Goal: Task Accomplishment & Management: Manage account settings

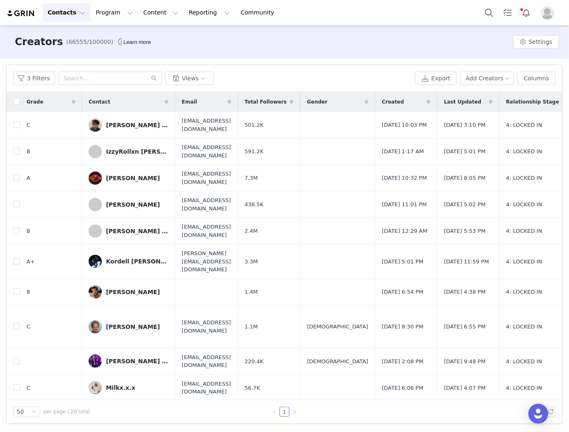
scroll to position [239, 0]
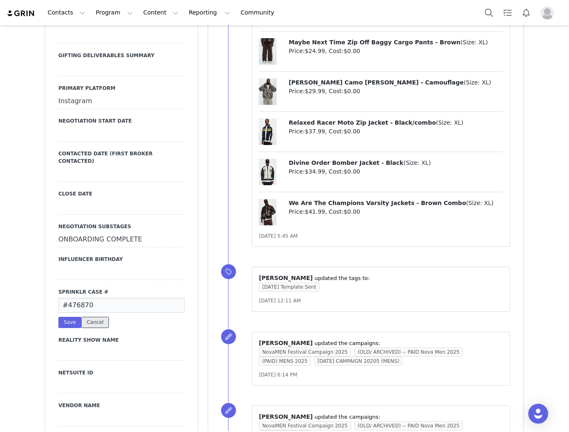
click at [87, 317] on button "Cancel" at bounding box center [95, 322] width 28 height 11
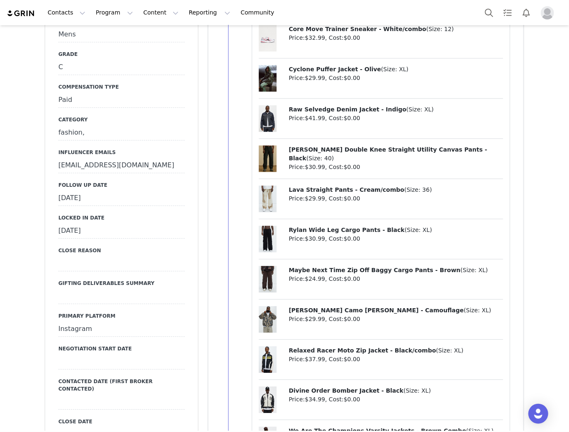
scroll to position [961, 0]
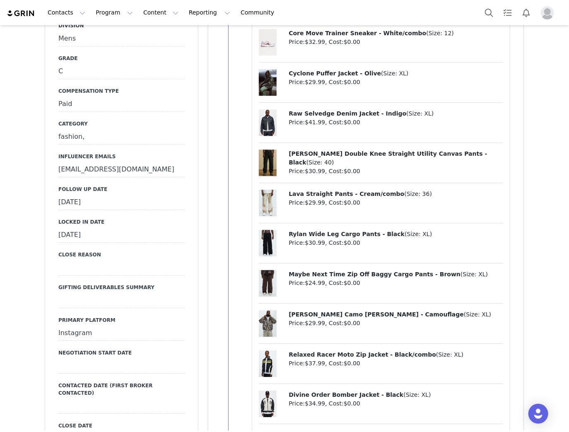
click at [94, 195] on div "September 2nd, 2025" at bounding box center [121, 202] width 126 height 15
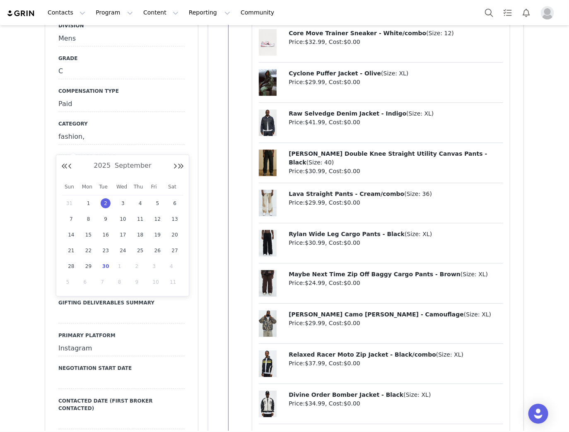
click at [104, 263] on span "30" at bounding box center [106, 266] width 10 height 10
type input "[DATE]"
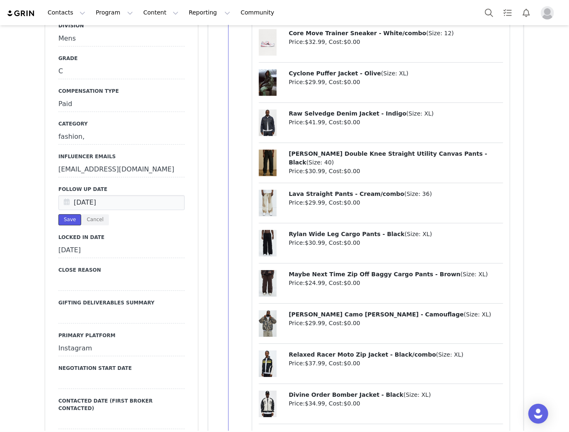
click at [68, 214] on button "Save" at bounding box center [69, 219] width 23 height 11
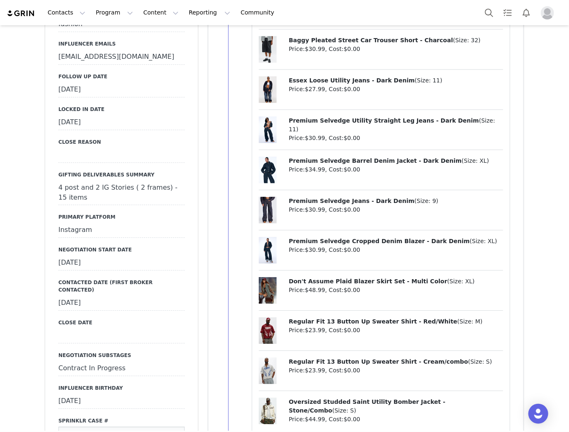
scroll to position [862, 0]
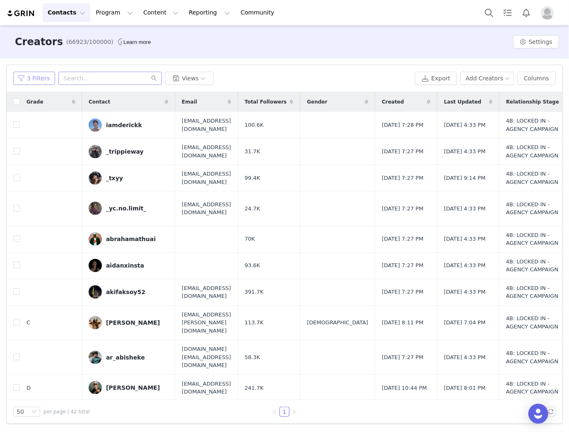
click at [35, 81] on button "3 Filters" at bounding box center [34, 78] width 42 height 13
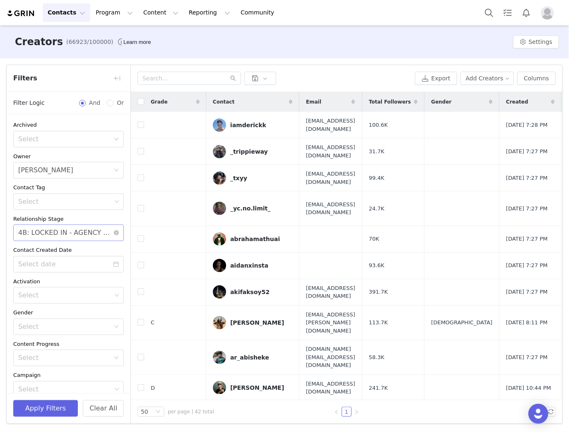
click at [92, 231] on div "4B: LOCKED IN - AGENCY CAMPAIGN" at bounding box center [65, 233] width 95 height 16
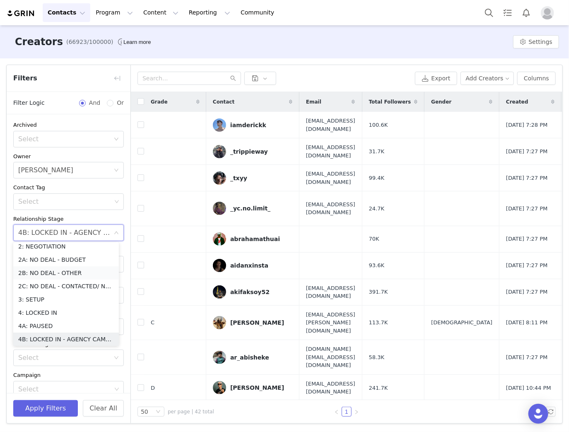
scroll to position [41, 0]
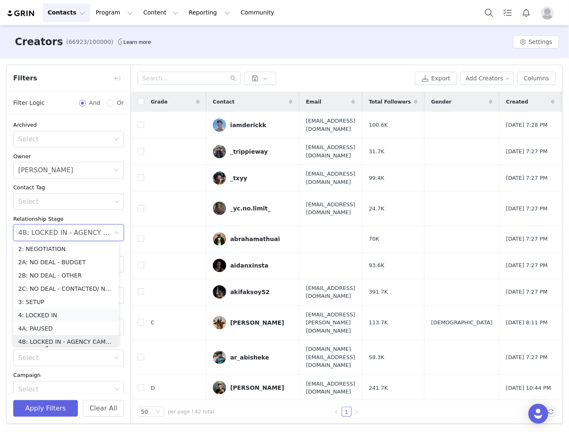
click at [44, 318] on li "4: LOCKED IN" at bounding box center [66, 315] width 106 height 13
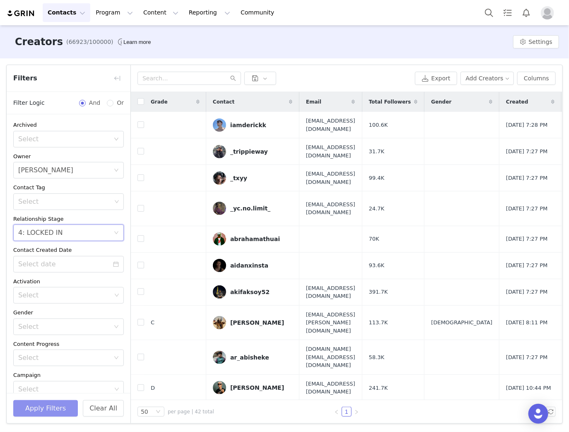
click at [44, 407] on button "Apply Filters" at bounding box center [45, 408] width 65 height 17
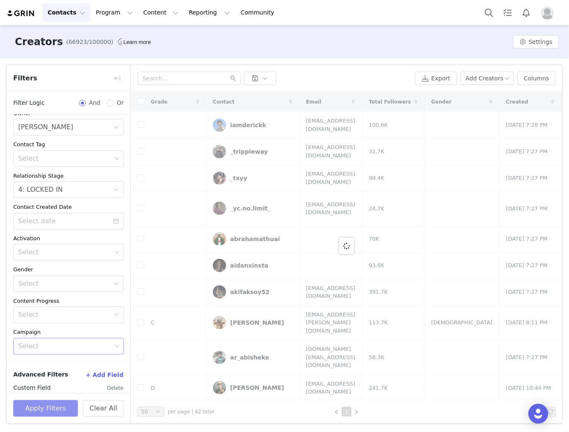
scroll to position [127, 0]
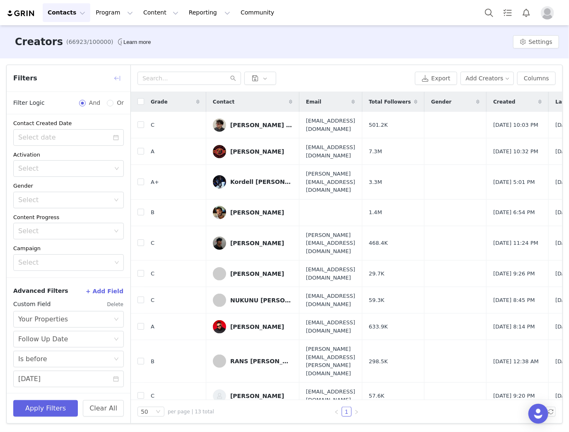
click at [120, 78] on button "button" at bounding box center [117, 78] width 13 height 13
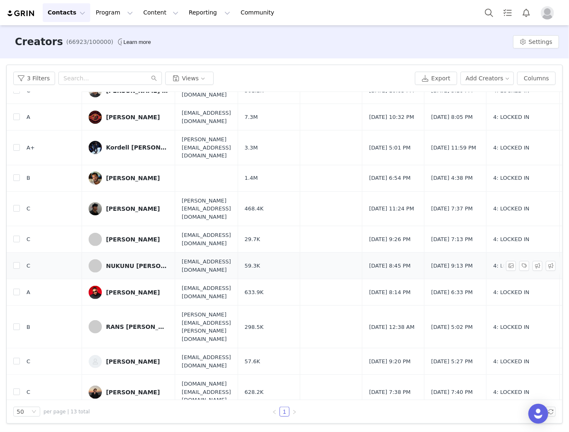
scroll to position [55, 0]
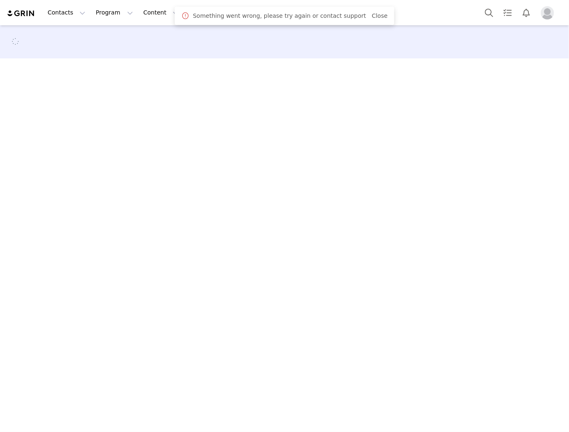
click at [372, 14] on link "Close" at bounding box center [380, 15] width 16 height 7
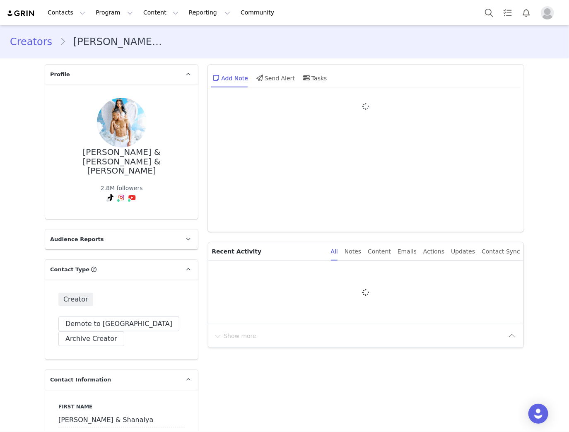
type input "+1 ([GEOGRAPHIC_DATA])"
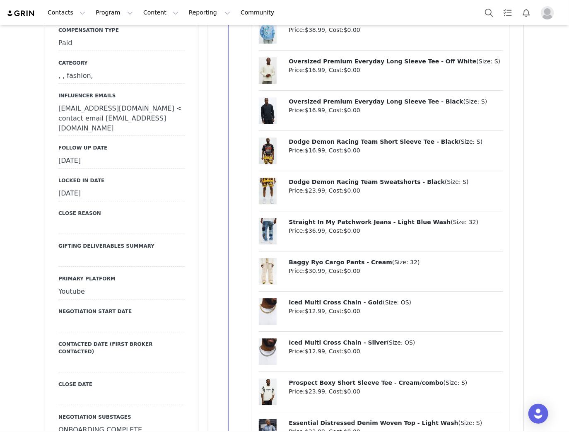
scroll to position [928, 0]
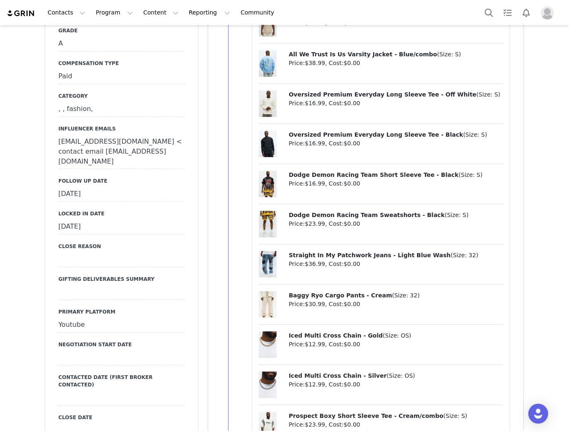
click at [96, 187] on div "September 17th, 2025" at bounding box center [121, 194] width 126 height 15
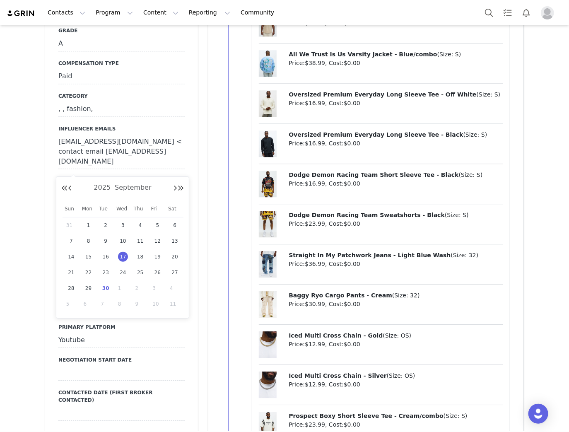
click at [96, 187] on input "Sep 17 2025" at bounding box center [121, 194] width 126 height 15
click at [87, 290] on span "29" at bounding box center [89, 288] width 10 height 10
type input "Sep 29 2025"
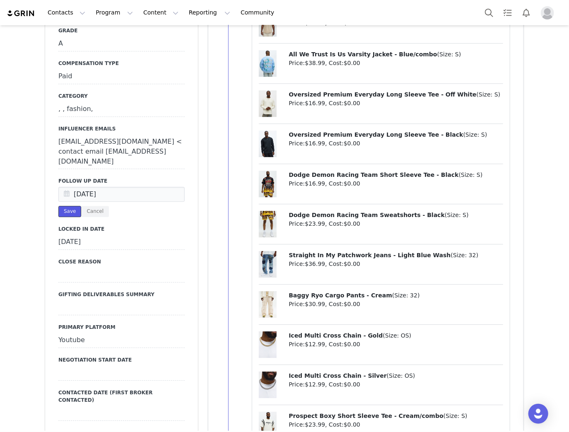
click at [64, 206] on button "Save" at bounding box center [69, 211] width 23 height 11
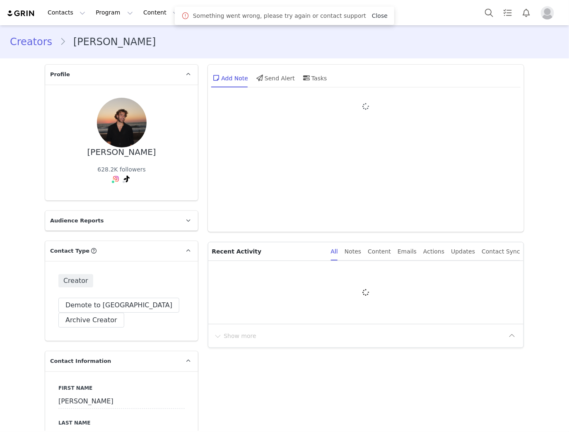
click at [372, 16] on link "Close" at bounding box center [380, 15] width 16 height 7
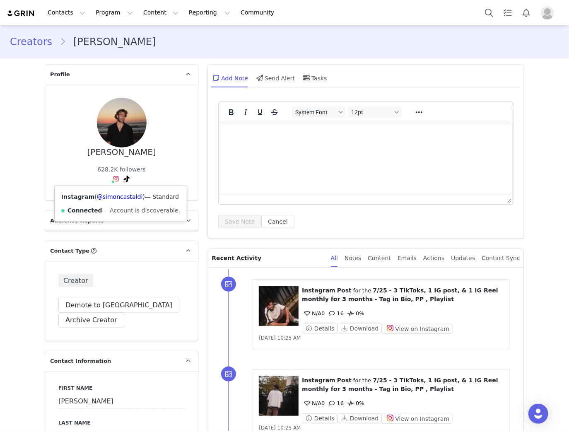
drag, startPoint x: 133, startPoint y: 196, endPoint x: 94, endPoint y: 201, distance: 39.7
click at [94, 201] on div "Instagram ( @simoncastaldi ) — Standard Connected — Account is discoverable." at bounding box center [121, 204] width 132 height 36
copy link "simoncastaldi"
click at [417, 330] on button "View on Instagram" at bounding box center [417, 329] width 71 height 10
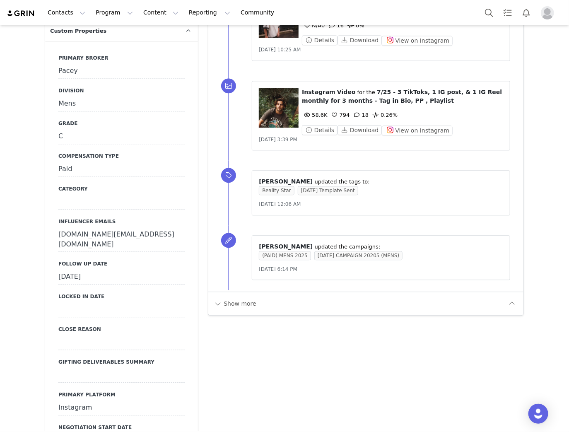
scroll to position [829, 0]
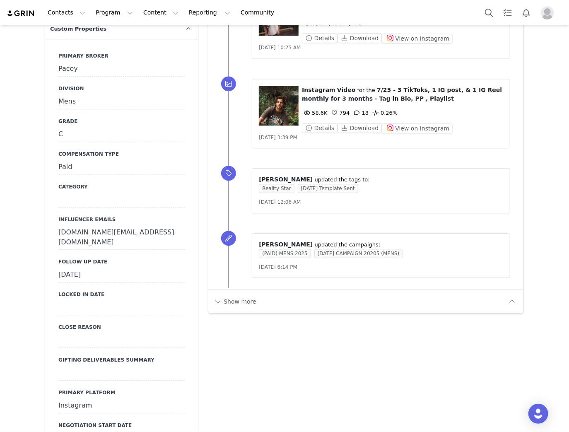
click at [93, 268] on div "September 12th, 2025" at bounding box center [121, 275] width 126 height 15
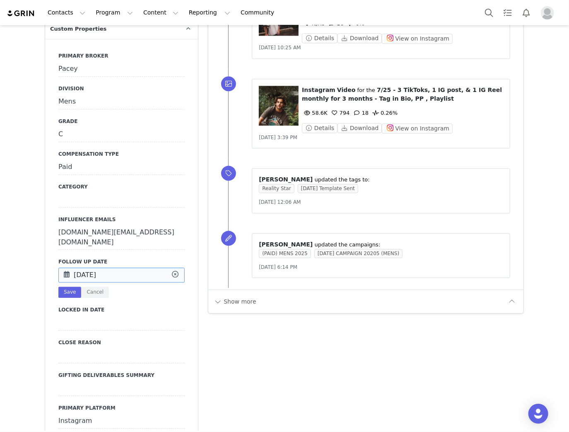
click at [93, 268] on input "Sep 12 2025" at bounding box center [121, 275] width 126 height 15
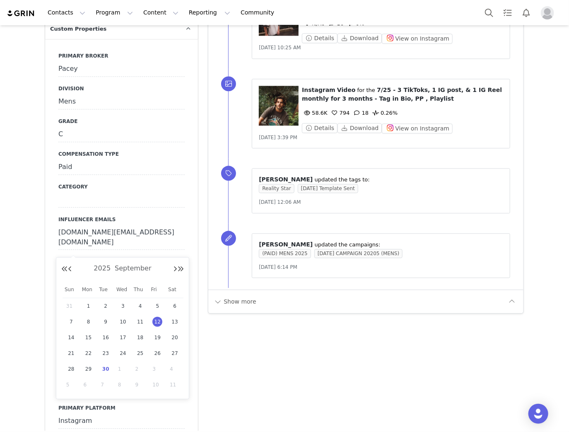
click at [106, 368] on span "30" at bounding box center [106, 369] width 10 height 10
type input "[DATE]"
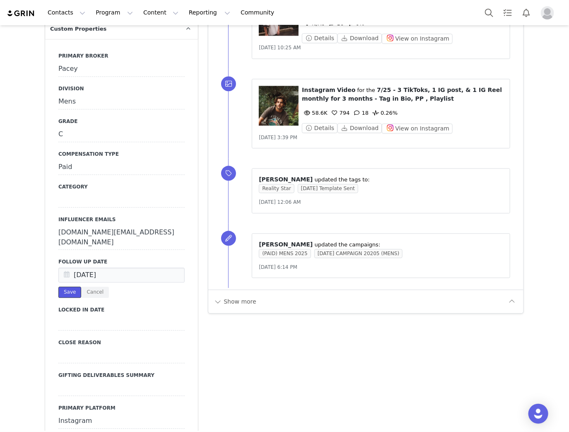
click at [61, 287] on button "Save" at bounding box center [69, 292] width 23 height 11
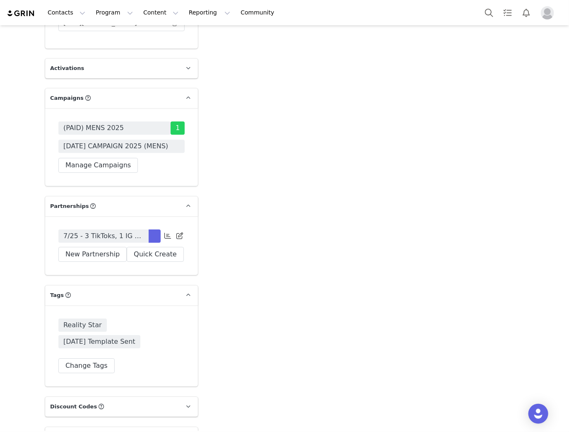
scroll to position [2519, 0]
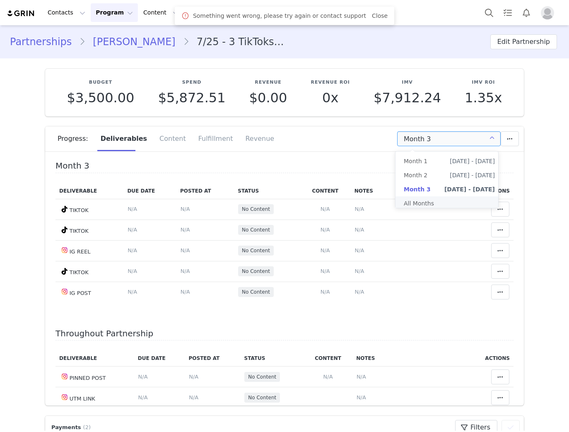
click at [424, 201] on li "All Months" at bounding box center [450, 203] width 108 height 14
type input "All"
